Goal: Check status: Check status

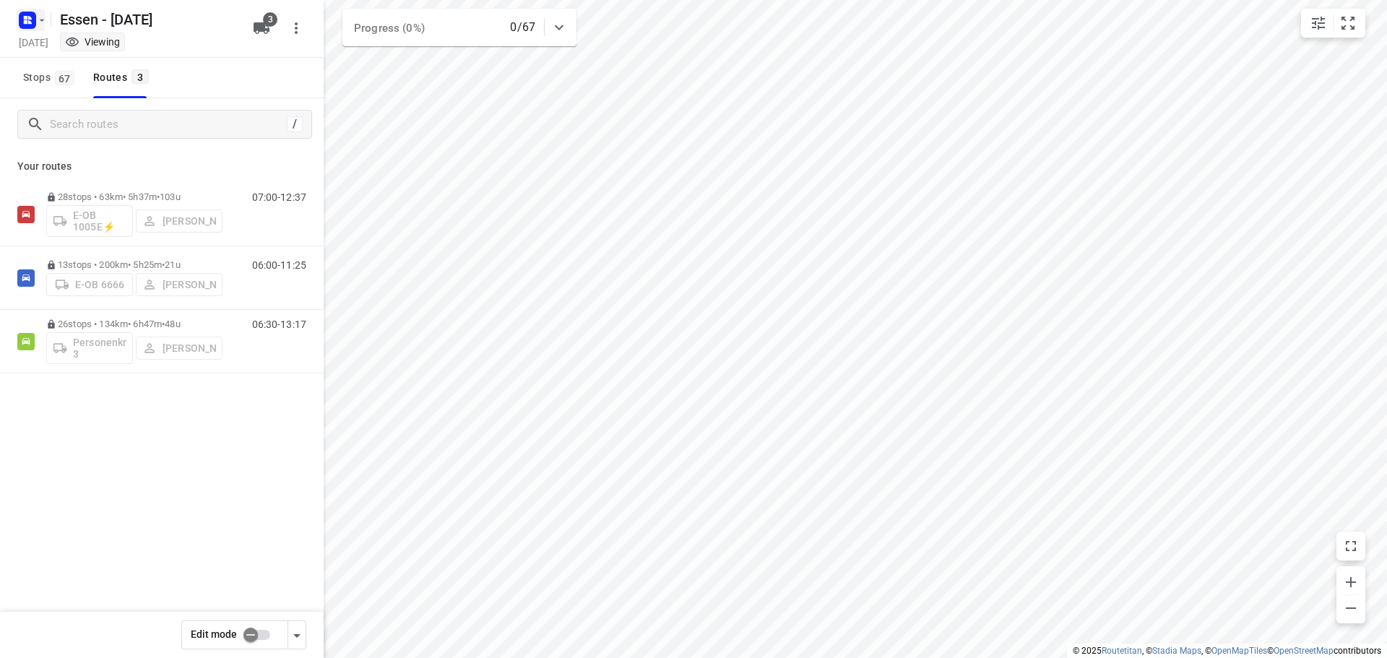
click at [44, 19] on icon "button" at bounding box center [42, 20] width 12 height 12
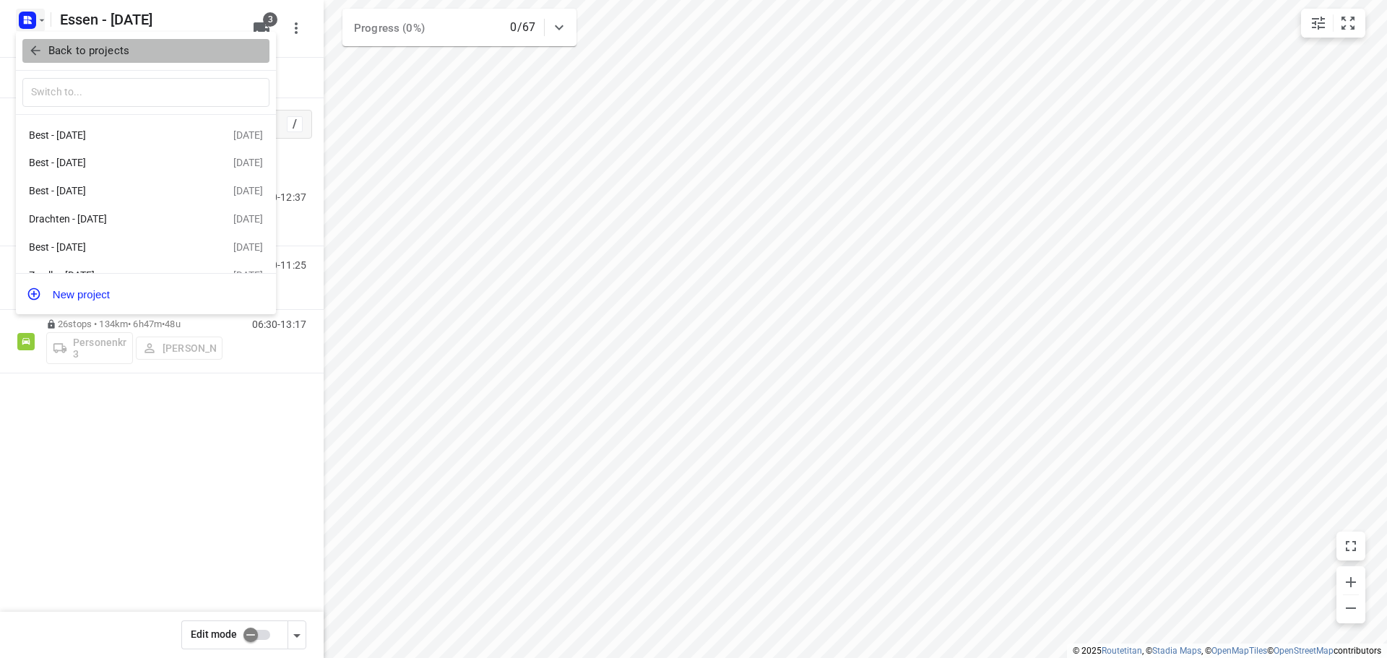
click at [27, 56] on button "Back to projects" at bounding box center [145, 51] width 247 height 24
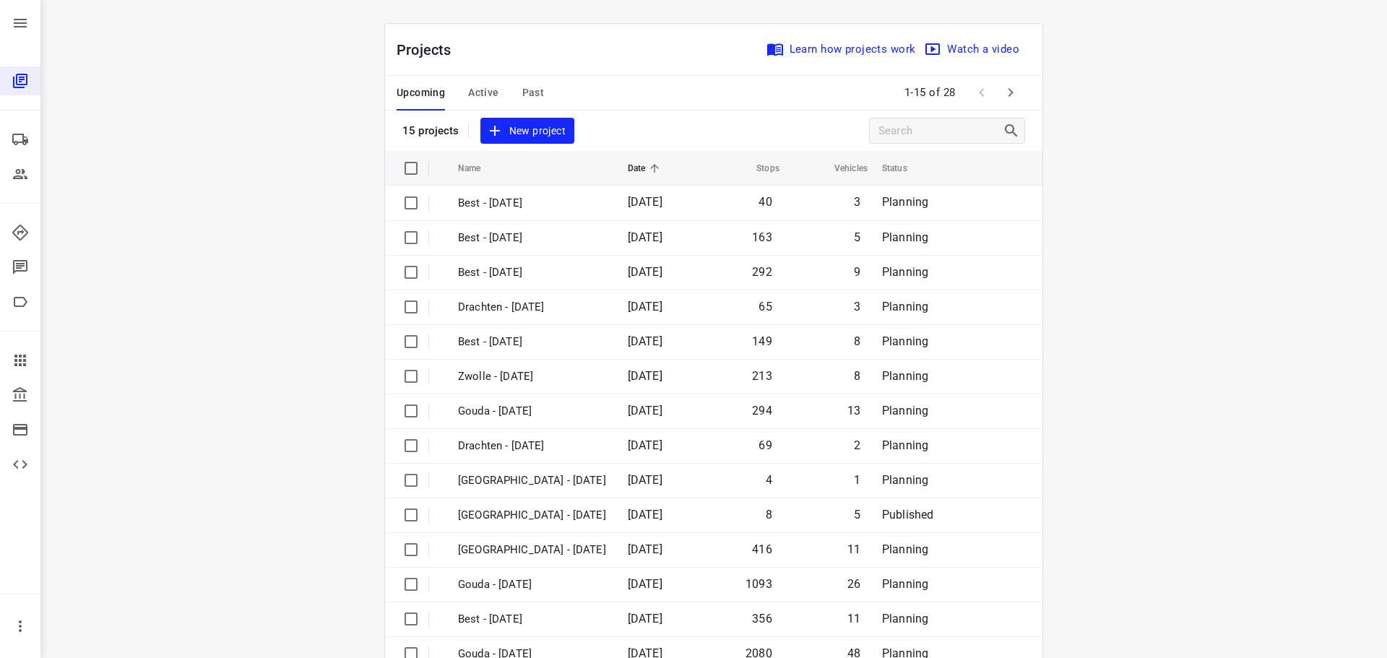
click at [477, 91] on span "Active" at bounding box center [483, 93] width 30 height 18
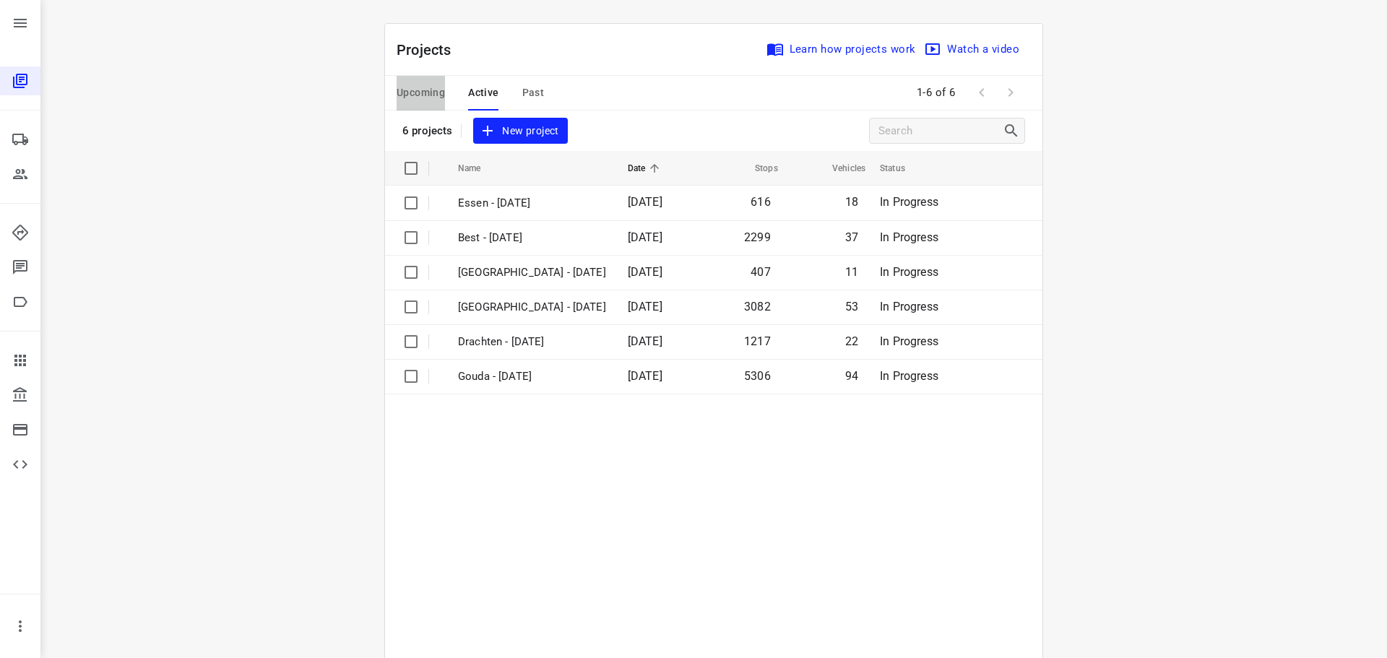
click at [405, 92] on span "Upcoming" at bounding box center [420, 93] width 48 height 18
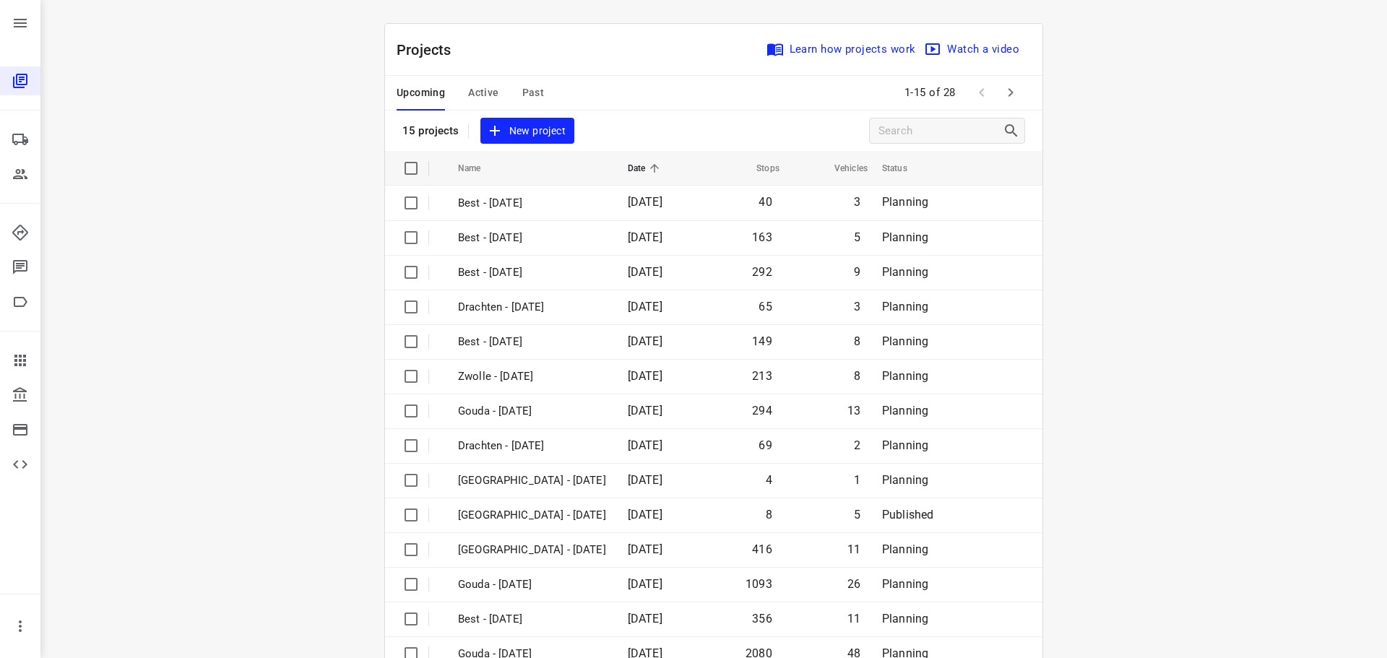
click at [482, 92] on span "Active" at bounding box center [483, 93] width 30 height 18
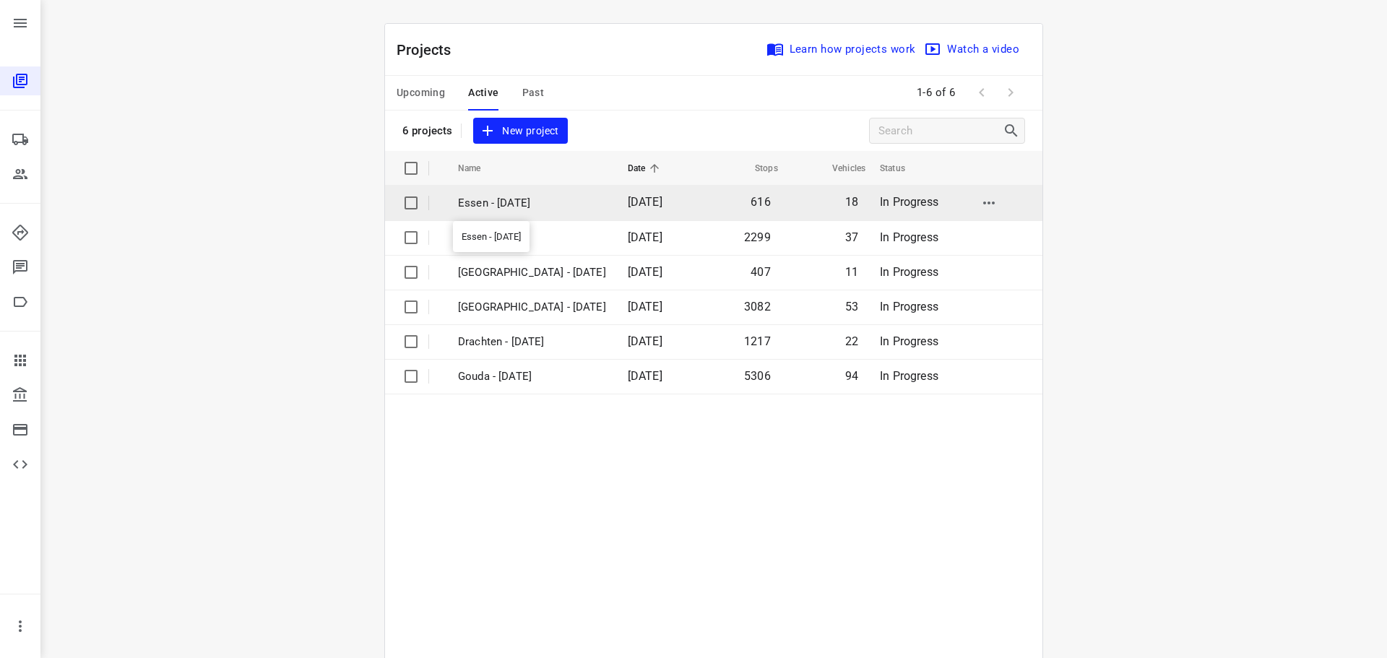
click at [521, 201] on p "Essen - [DATE]" at bounding box center [532, 203] width 148 height 17
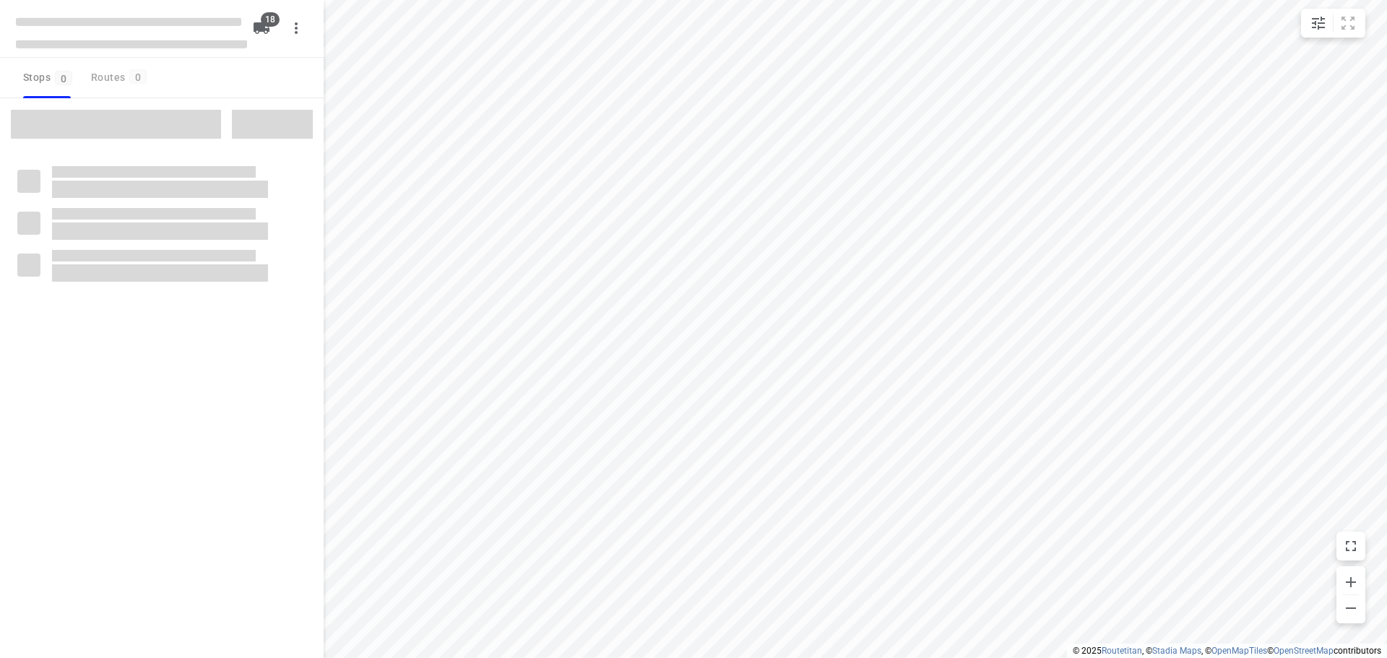
checkbox input "true"
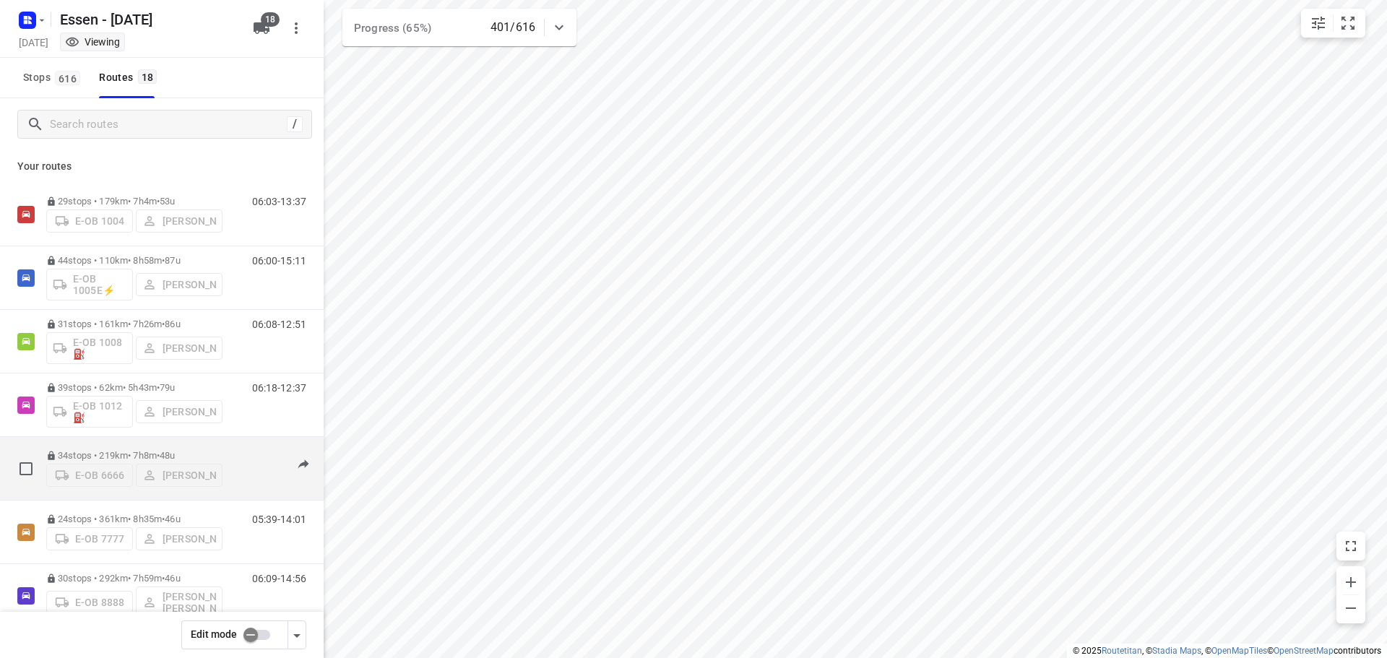
click at [144, 450] on p "34 stops • 219km • 7h8m • [DATE]" at bounding box center [134, 455] width 176 height 11
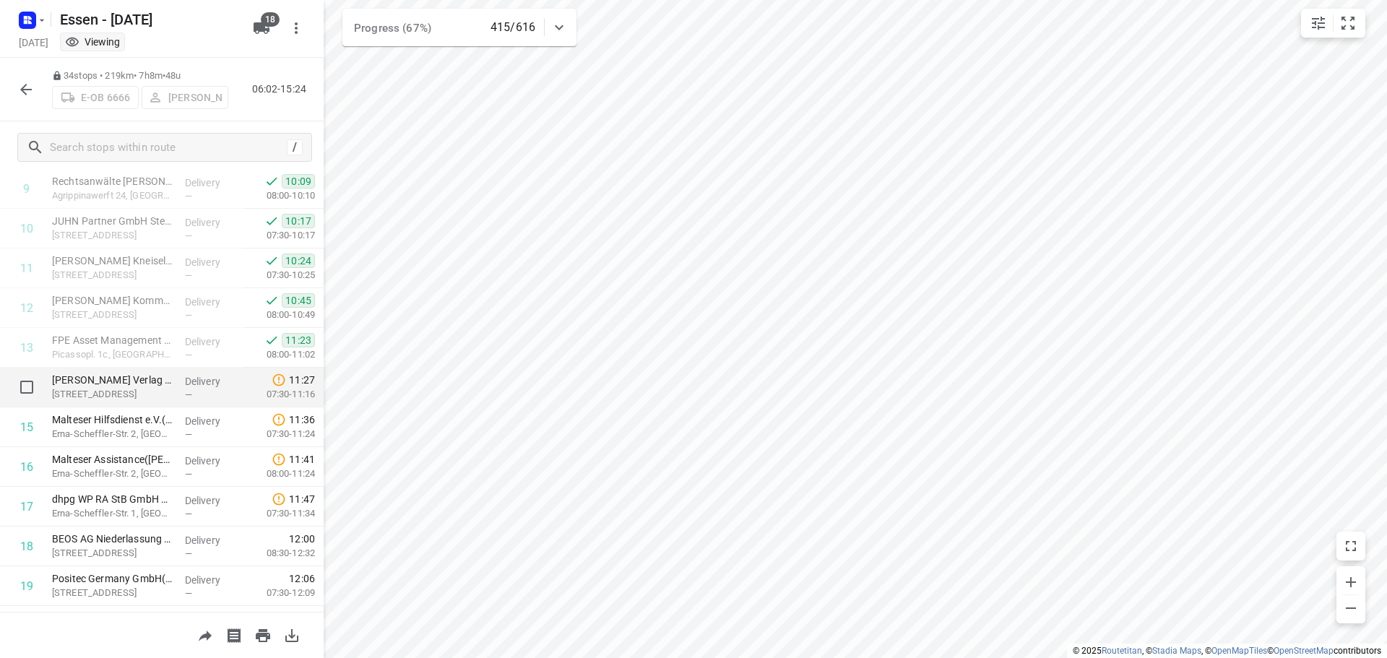
scroll to position [361, 0]
